Goal: Information Seeking & Learning: Understand process/instructions

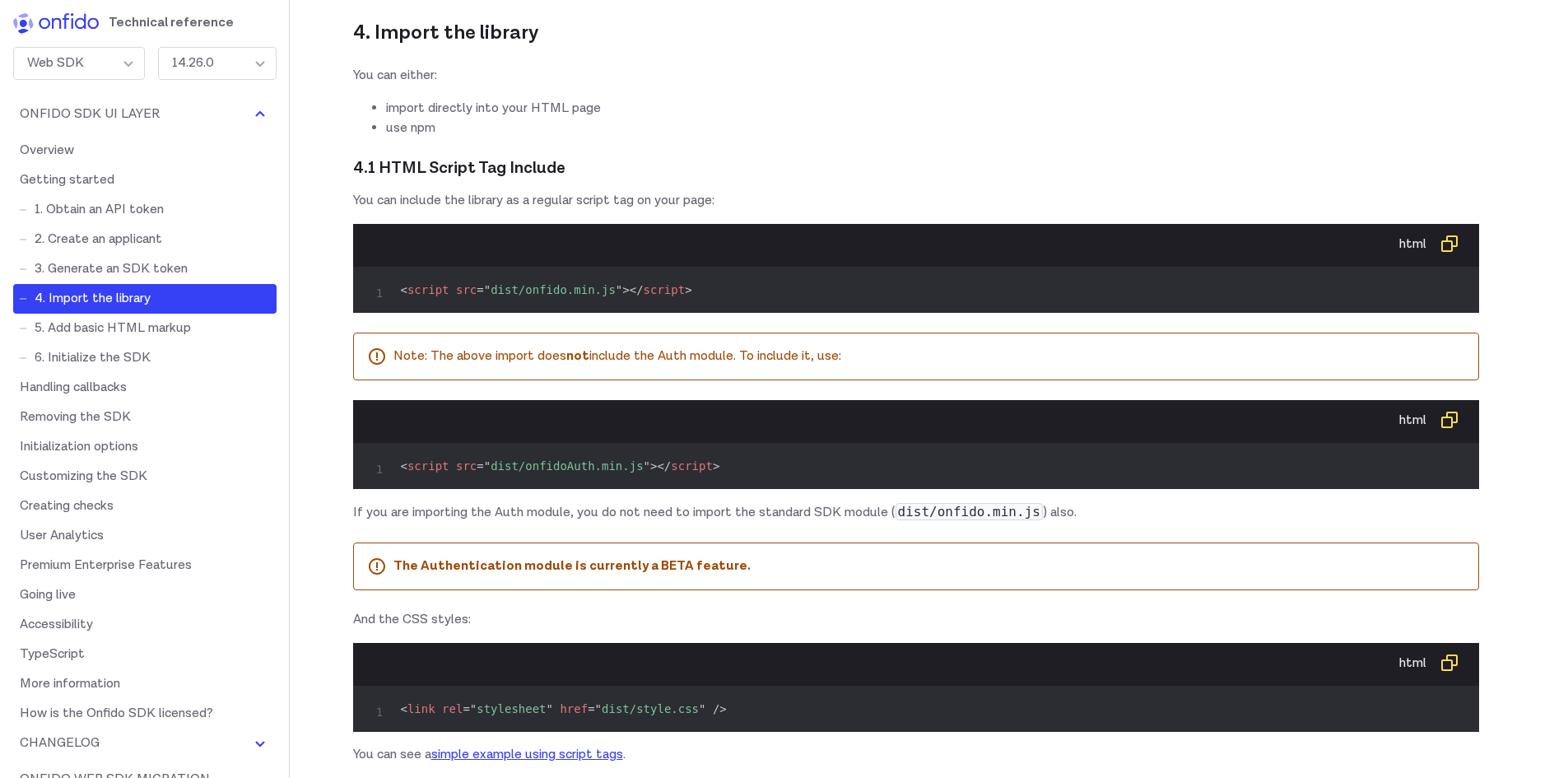
scroll to position [3375, 0]
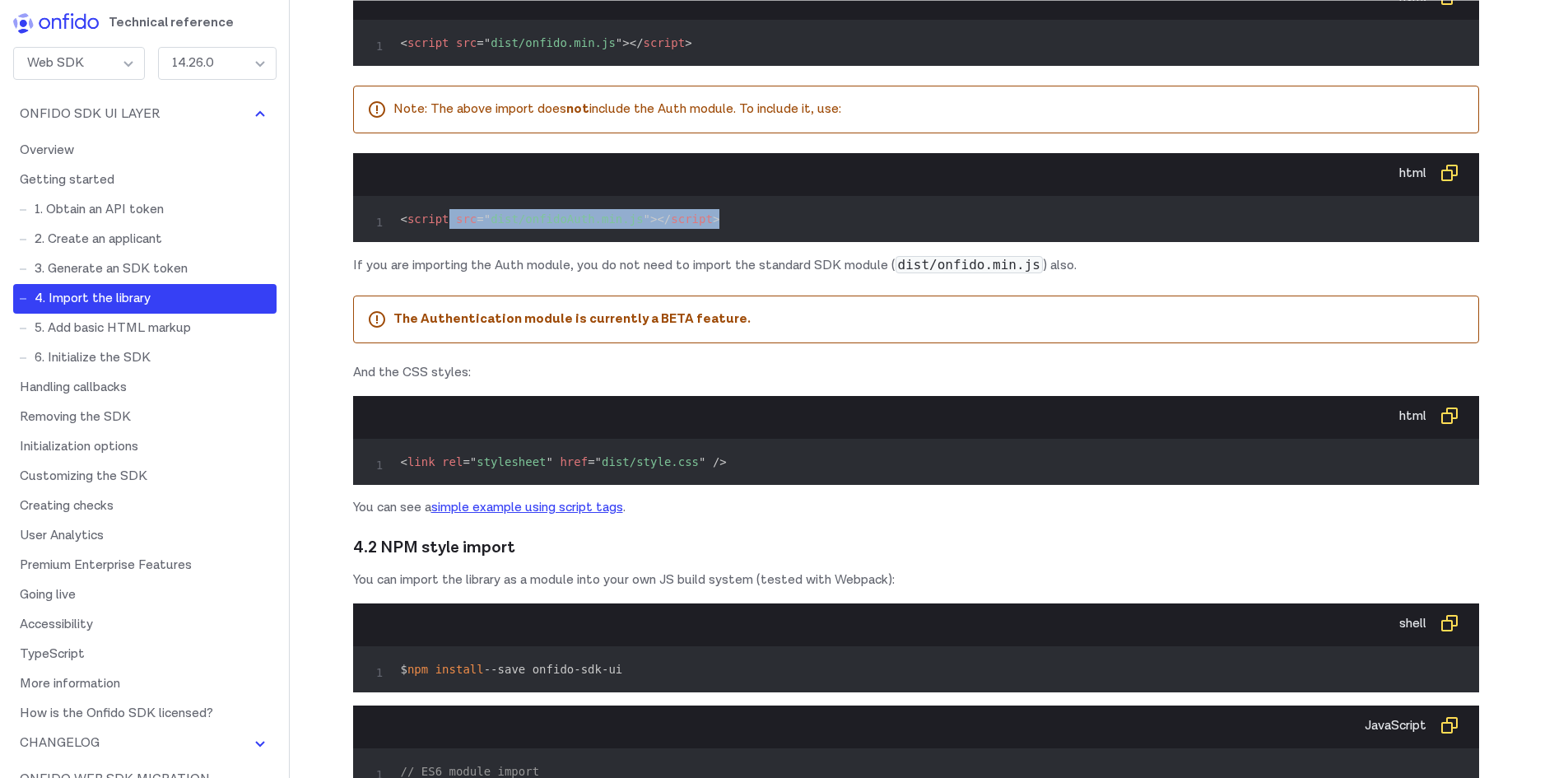
drag, startPoint x: 442, startPoint y: 318, endPoint x: 781, endPoint y: 321, distance: 339.0
click at [781, 229] on pre "< script src = " dist/onfidoAuth.min.js " > </ script >" at bounding box center [915, 218] width 1100 height 19
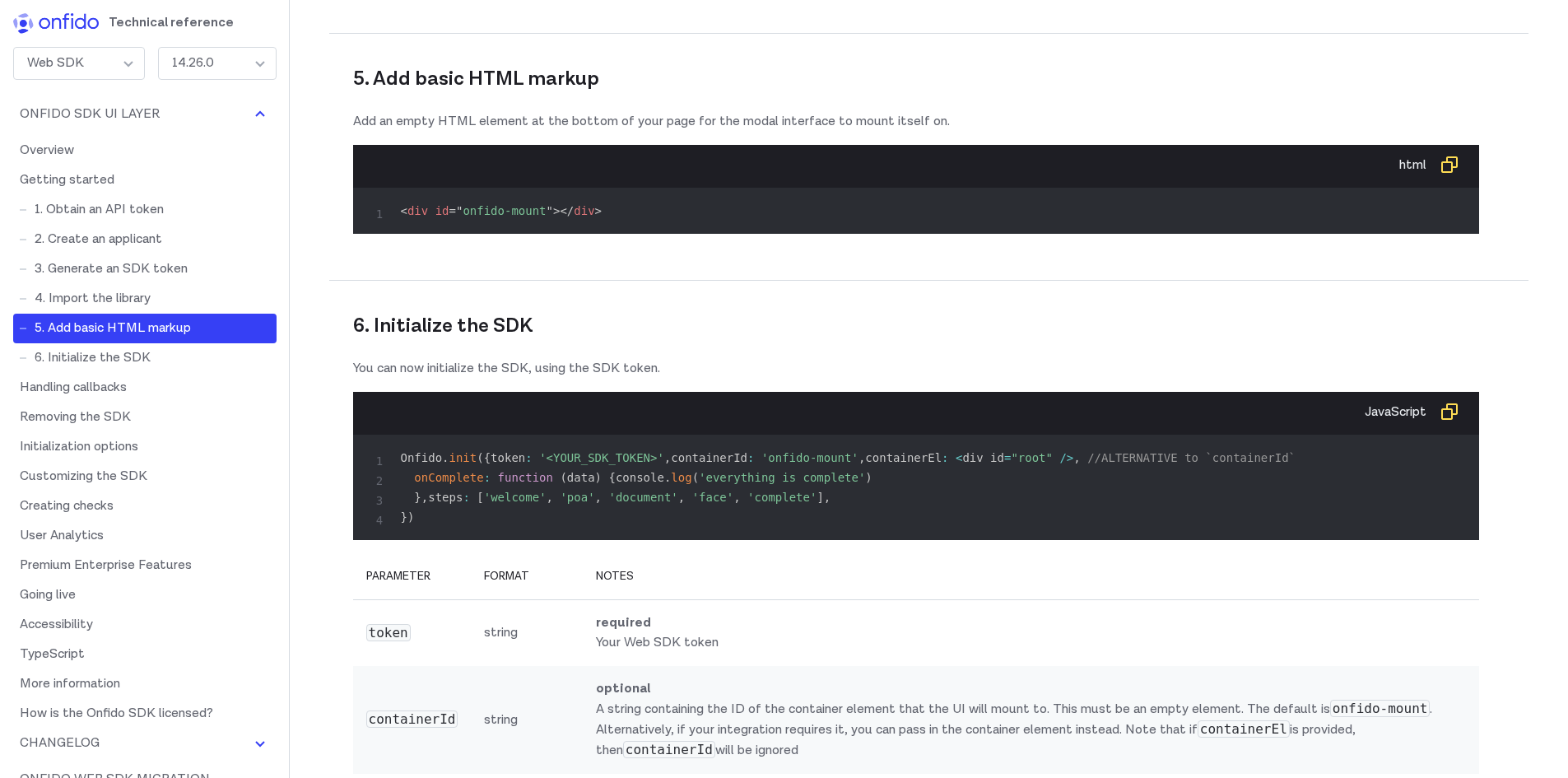
scroll to position [5103, 0]
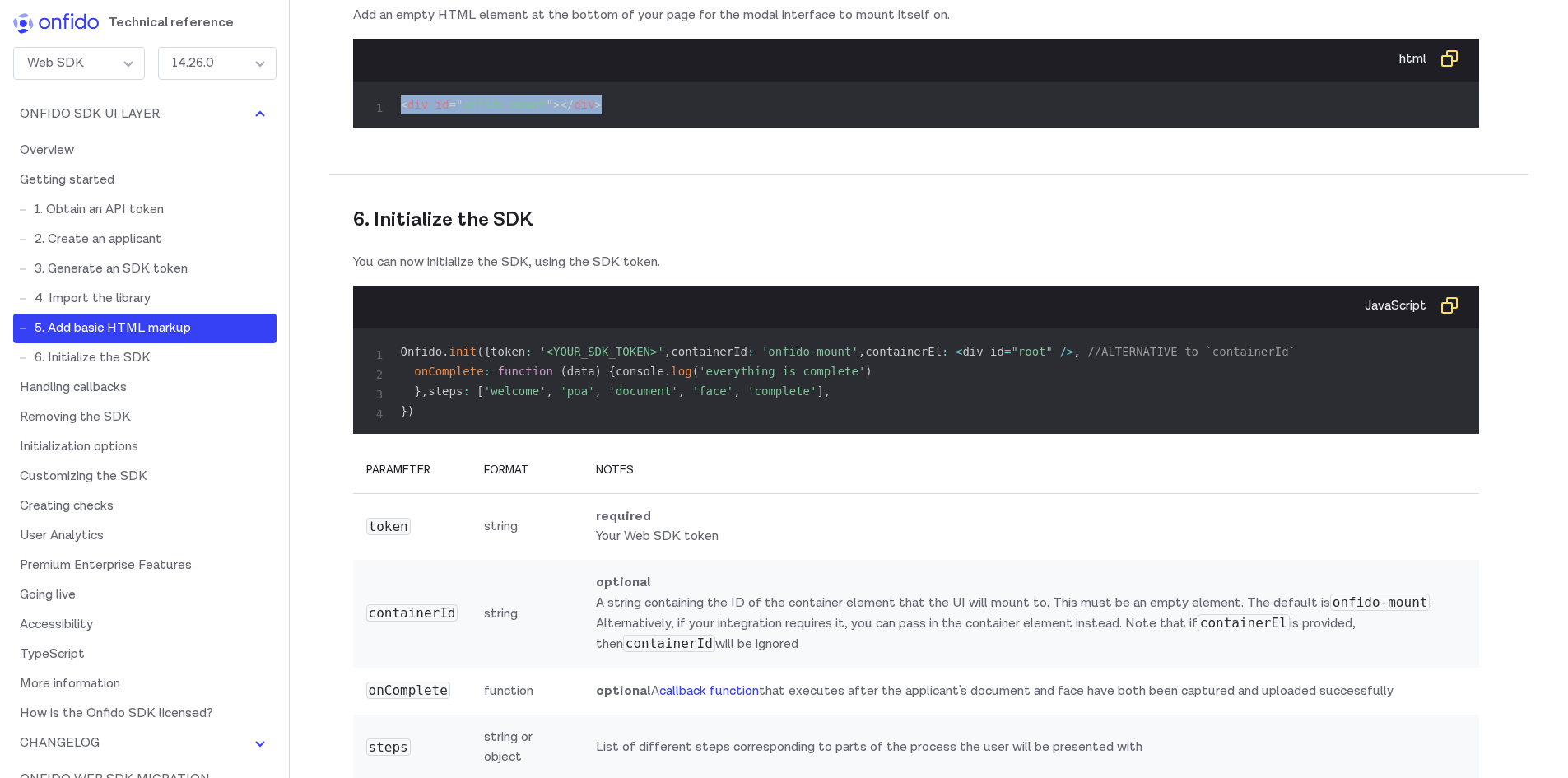
drag, startPoint x: 404, startPoint y: 239, endPoint x: 642, endPoint y: 238, distance: 238.0
click at [642, 114] on pre "< div id = " onfido-mount " > </ div >" at bounding box center [915, 104] width 1100 height 19
click at [465, 112] on span "= " onfido-mount "" at bounding box center [501, 104] width 104 height 13
drag, startPoint x: 462, startPoint y: 242, endPoint x: 535, endPoint y: 242, distance: 73.0
click at [535, 112] on span "= " onfido-mount "" at bounding box center [501, 104] width 104 height 13
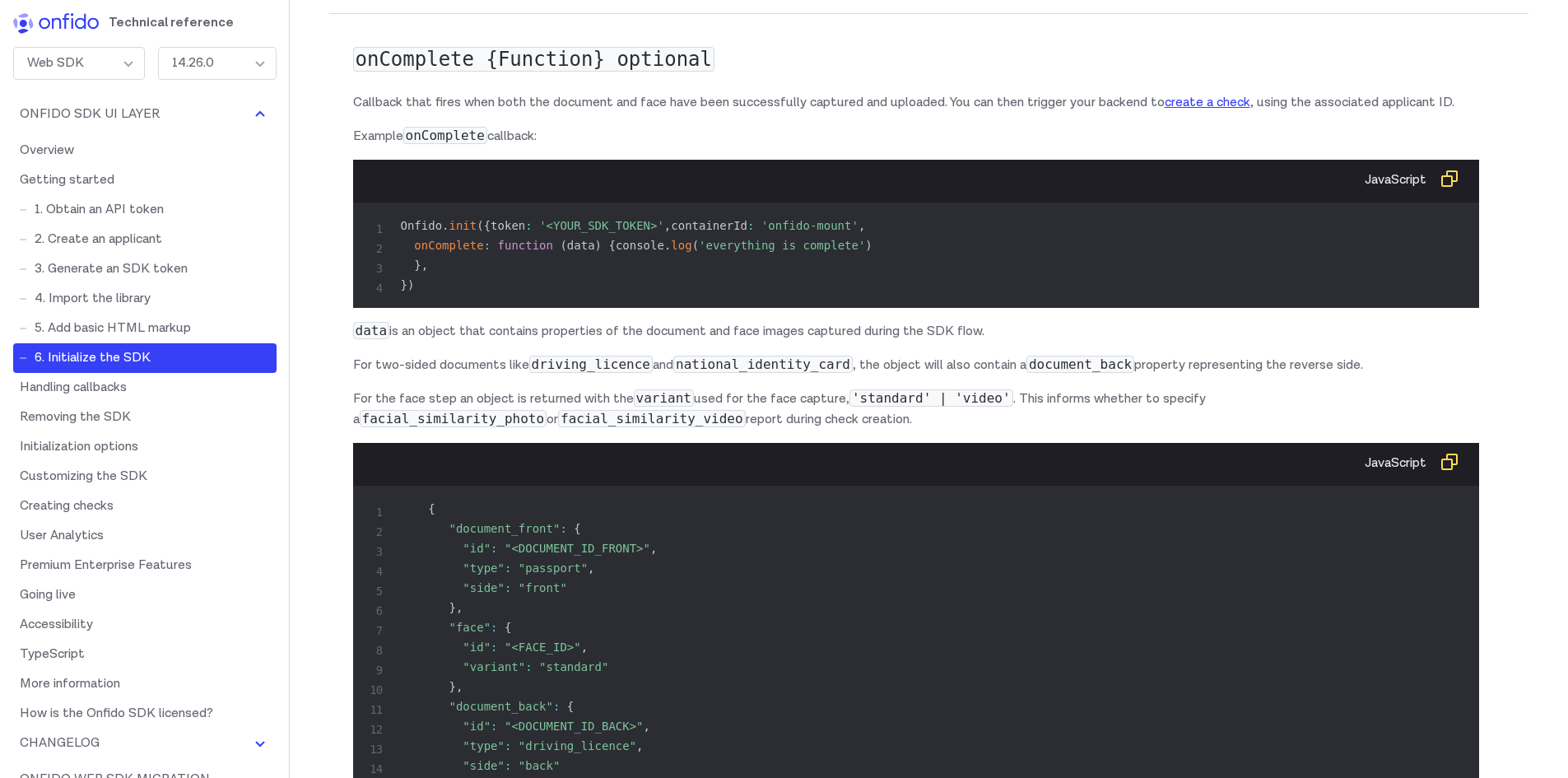
scroll to position [6091, 0]
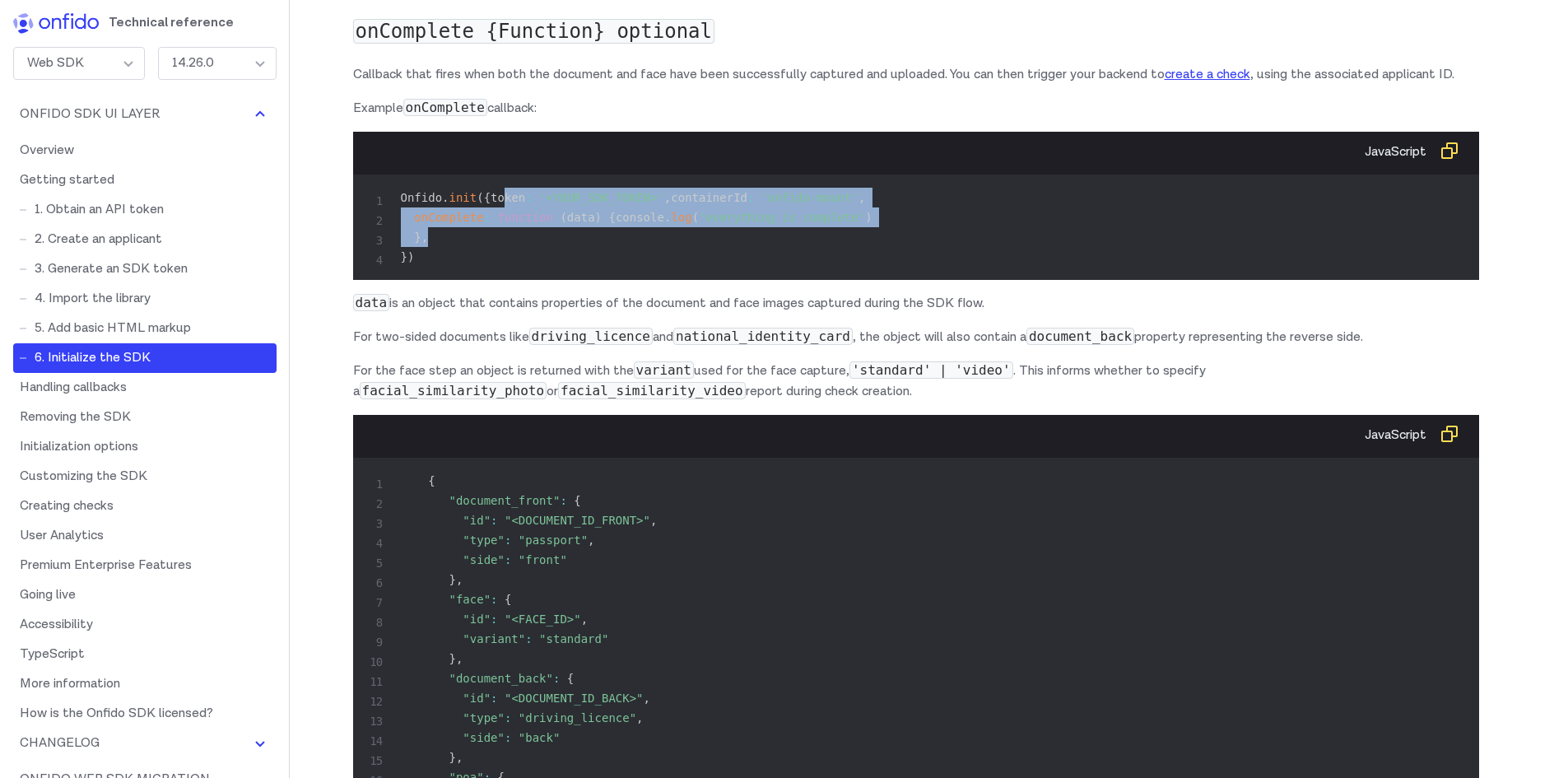
drag, startPoint x: 410, startPoint y: 453, endPoint x: 616, endPoint y: 535, distance: 221.7
click at [616, 266] on pre "Onfido . init ( { token : '<YOUR_SDK_TOKEN>' , containerId : 'onfido-mount' , o…" at bounding box center [915, 228] width 1100 height 79
